Goal: Task Accomplishment & Management: Manage account settings

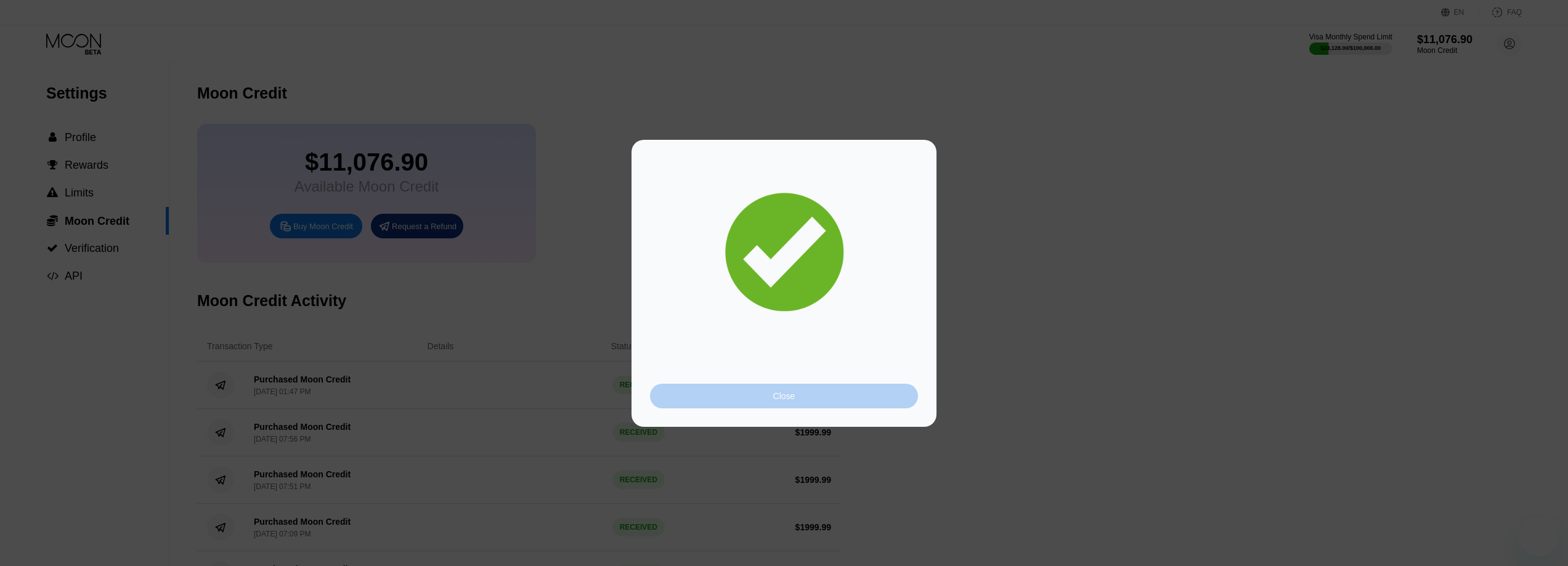
click at [783, 398] on div "Close" at bounding box center [784, 396] width 22 height 10
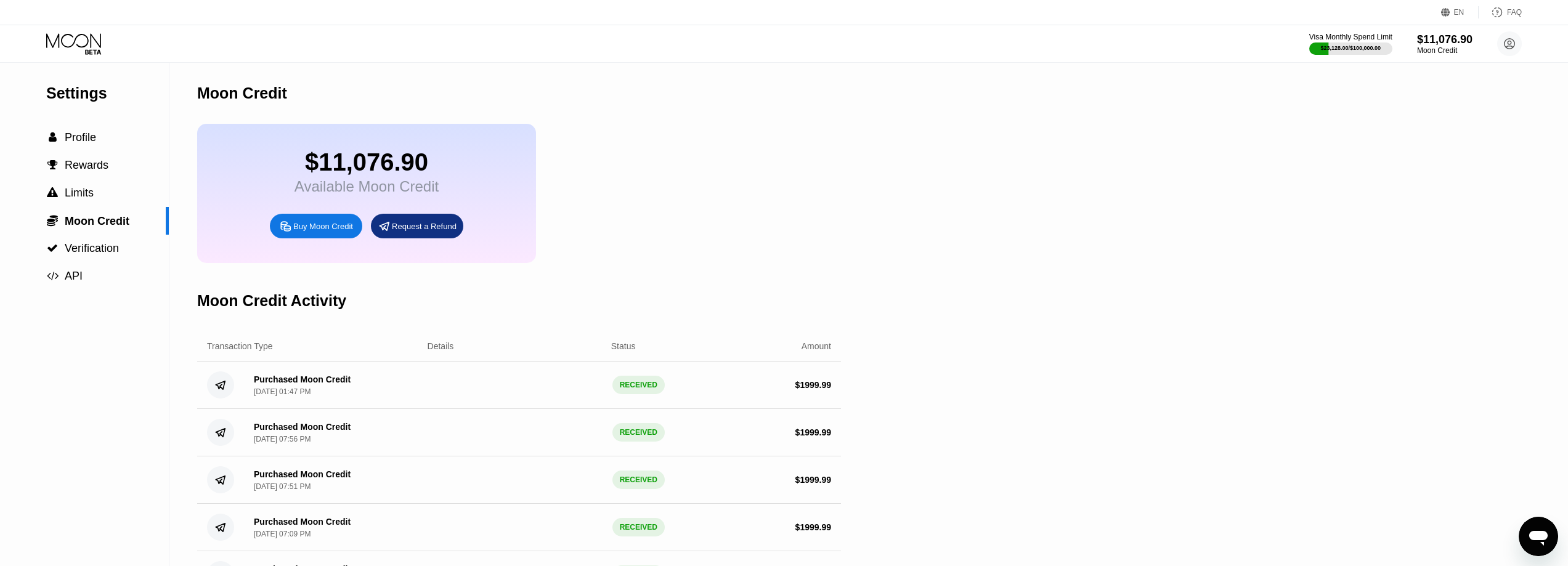
click at [79, 37] on icon at bounding box center [75, 44] width 57 height 22
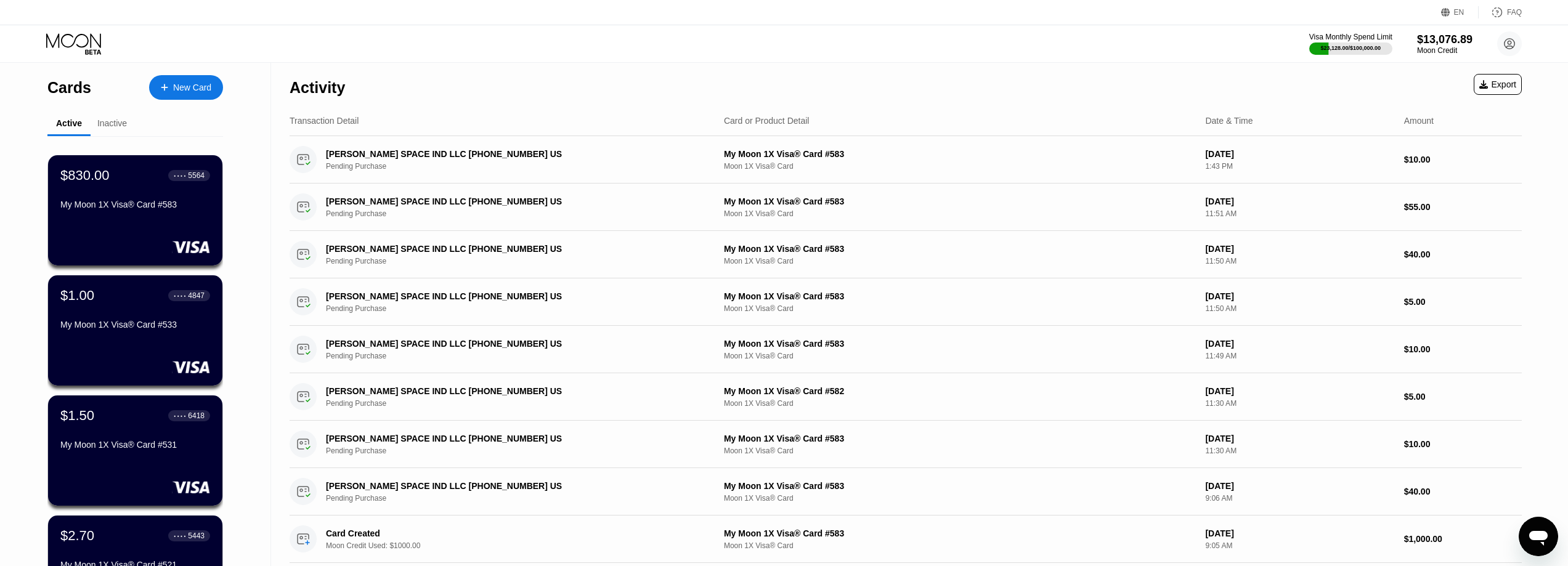
click at [106, 208] on div "My Moon 1X Visa® Card #583" at bounding box center [135, 204] width 149 height 10
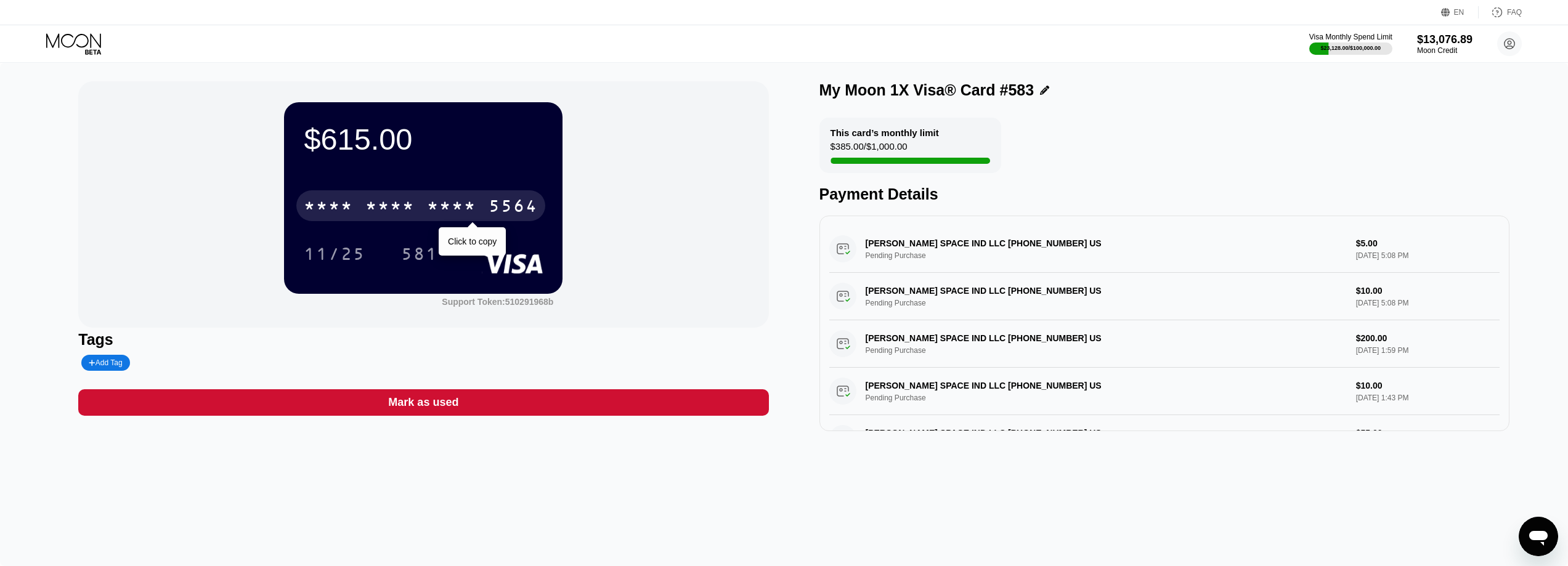
click at [524, 193] on div "* * * * * * * * * * * * 5564" at bounding box center [420, 206] width 249 height 31
click at [445, 200] on div "2221" at bounding box center [452, 207] width 49 height 20
